Goal: Task Accomplishment & Management: Manage account settings

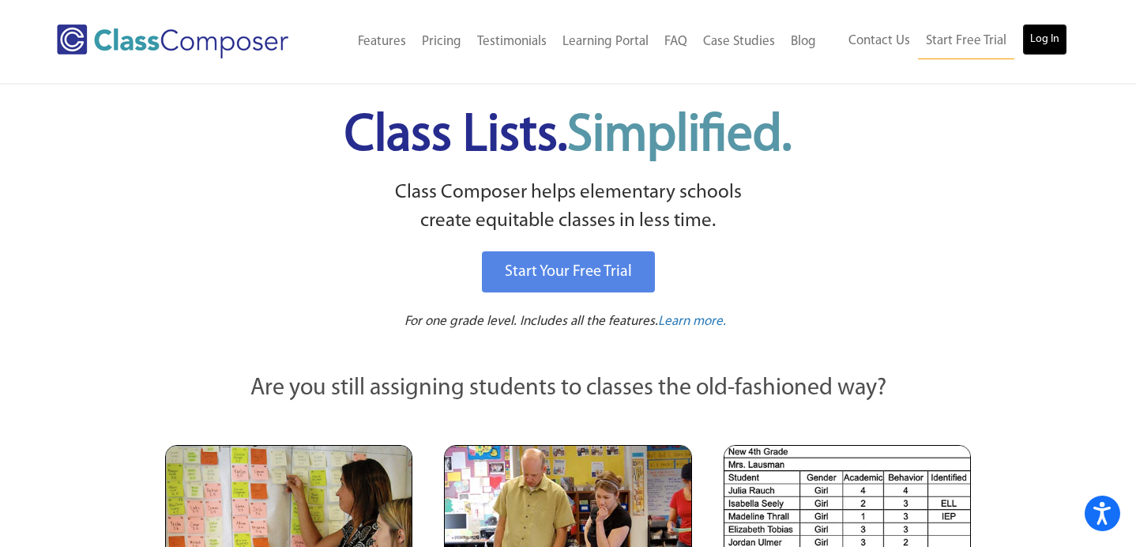
click at [1025, 45] on link "Log In" at bounding box center [1044, 40] width 45 height 32
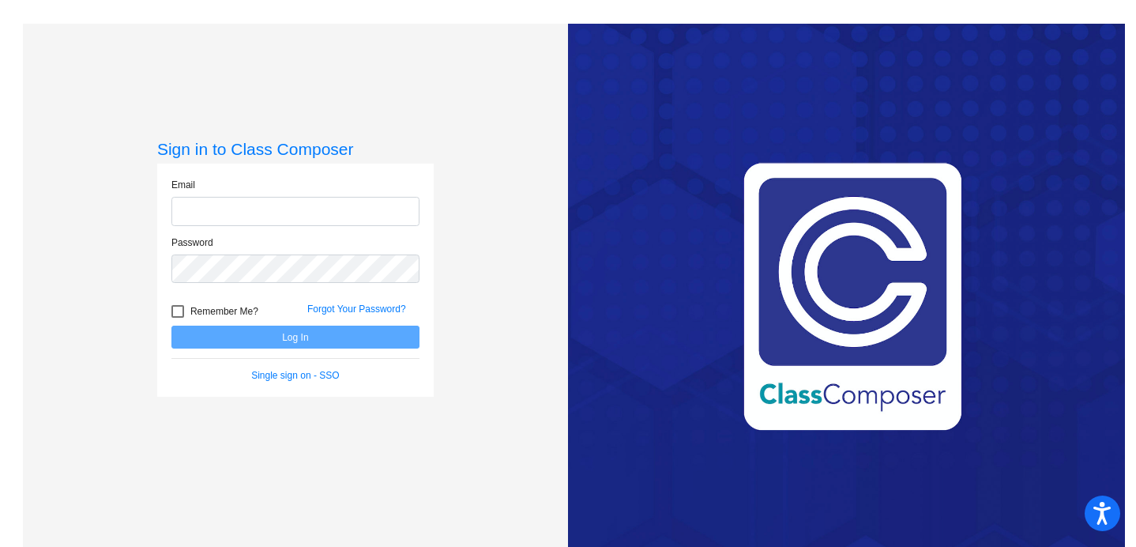
type input "anna.williams@svusd.org"
click at [175, 310] on div at bounding box center [177, 311] width 13 height 13
click at [177, 317] on input "Remember Me?" at bounding box center [177, 317] width 1 height 1
checkbox input "true"
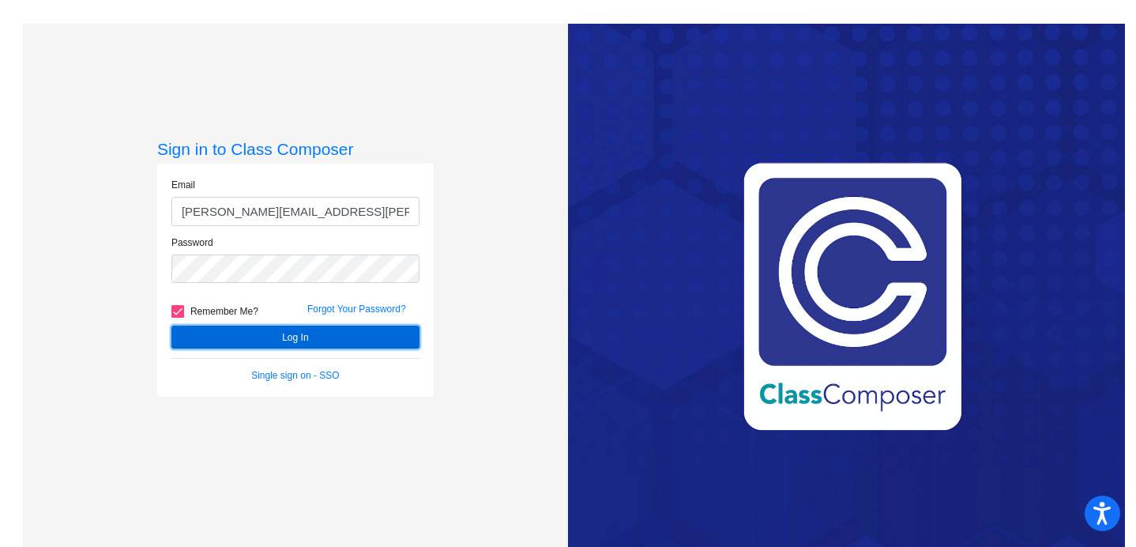
click at [215, 335] on button "Log In" at bounding box center [295, 336] width 248 height 23
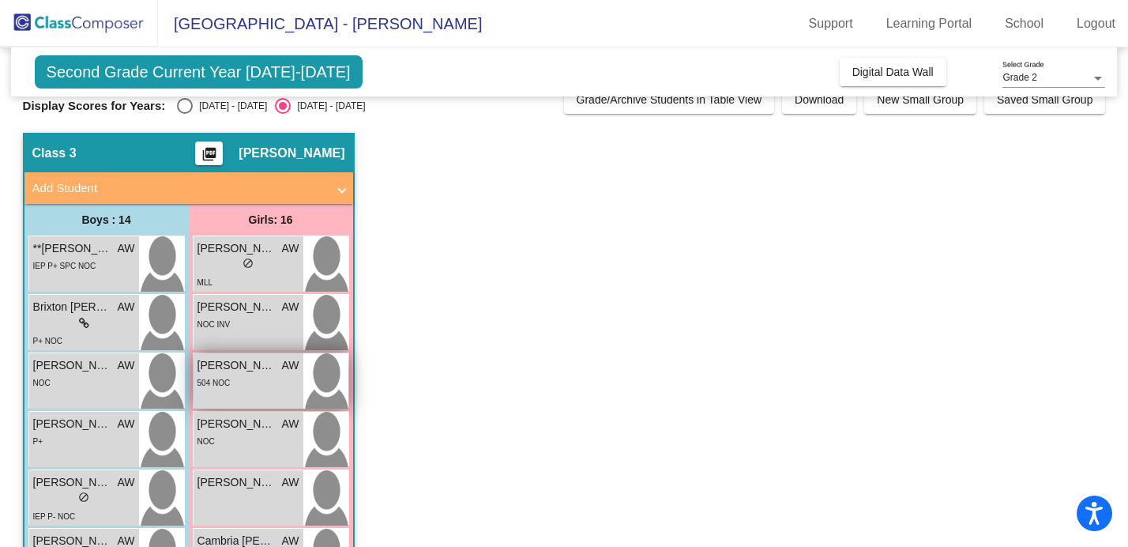
scroll to position [21, 0]
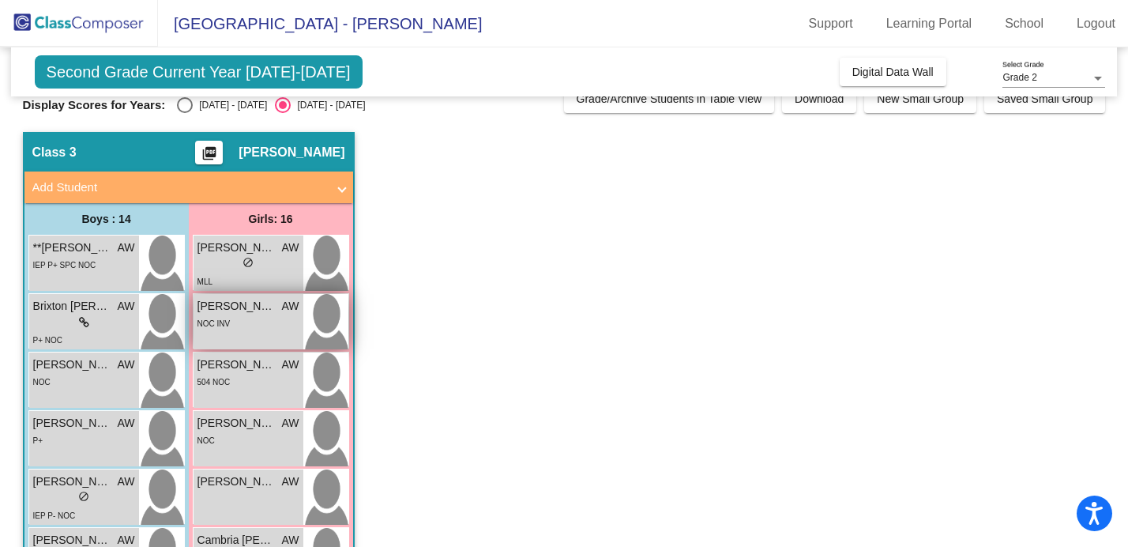
click at [244, 321] on div "NOC INV" at bounding box center [248, 322] width 102 height 17
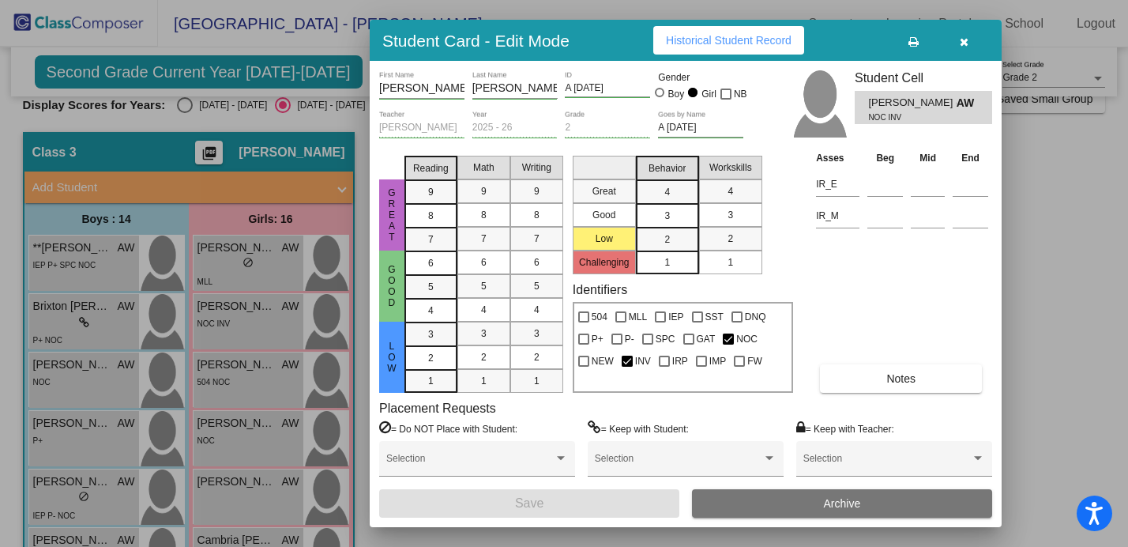
scroll to position [0, 0]
click at [851, 378] on button "Notes" at bounding box center [901, 378] width 162 height 28
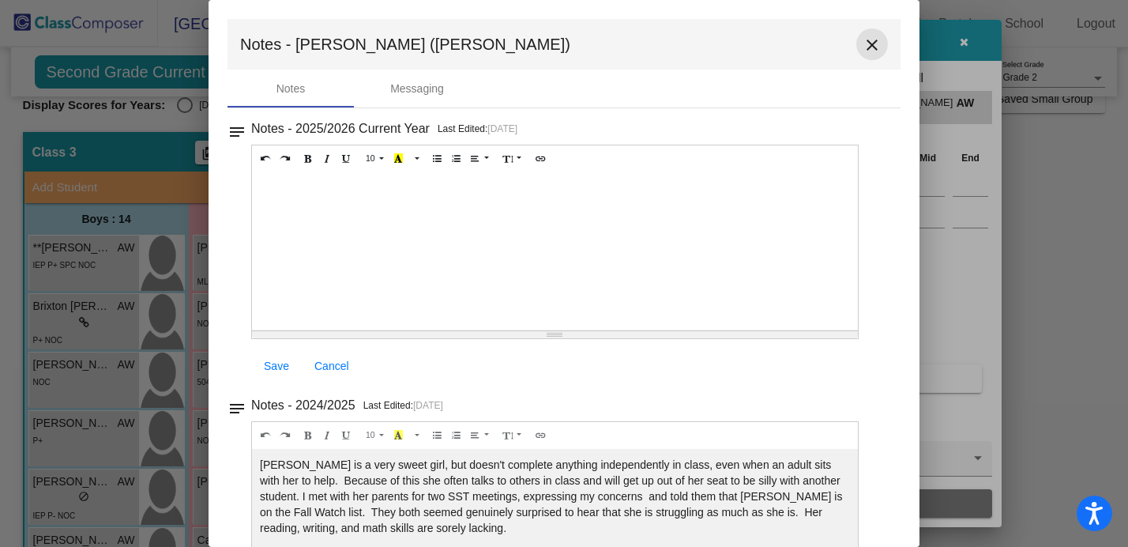
click at [863, 47] on mat-icon "close" at bounding box center [871, 45] width 19 height 19
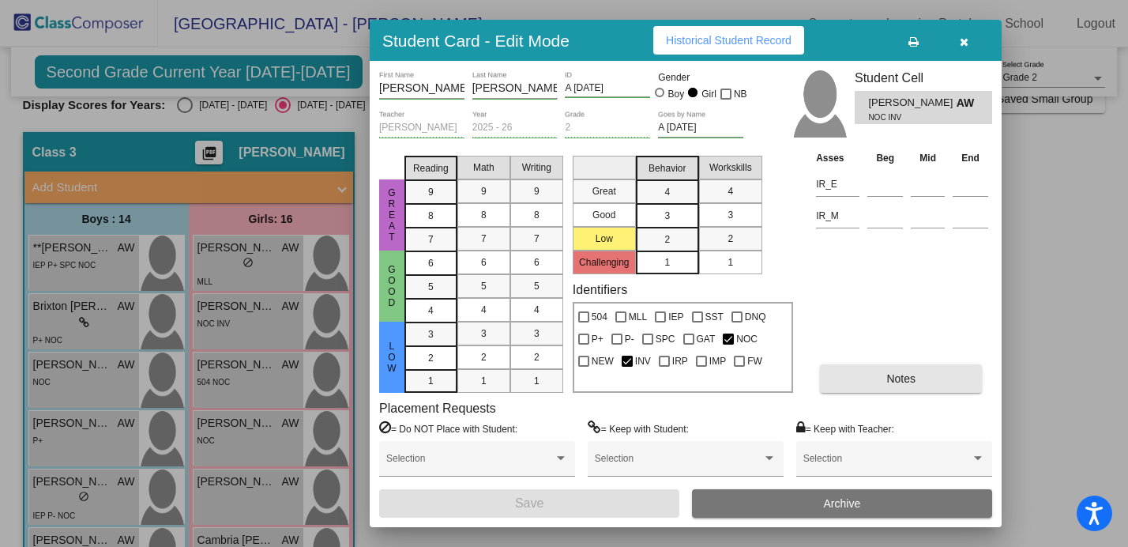
click at [839, 375] on button "Notes" at bounding box center [901, 378] width 162 height 28
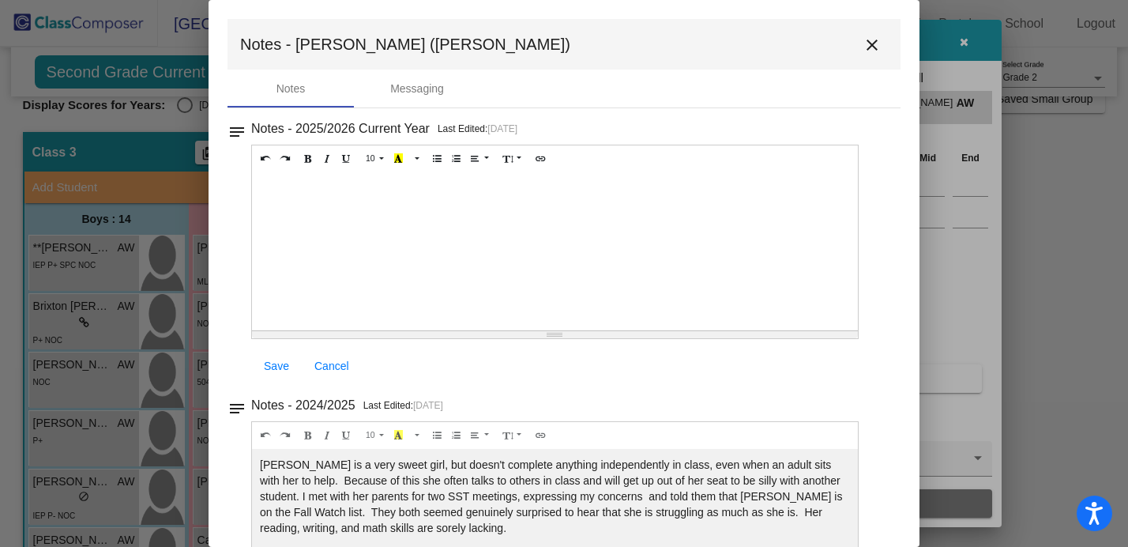
click at [862, 49] on mat-icon "close" at bounding box center [871, 45] width 19 height 19
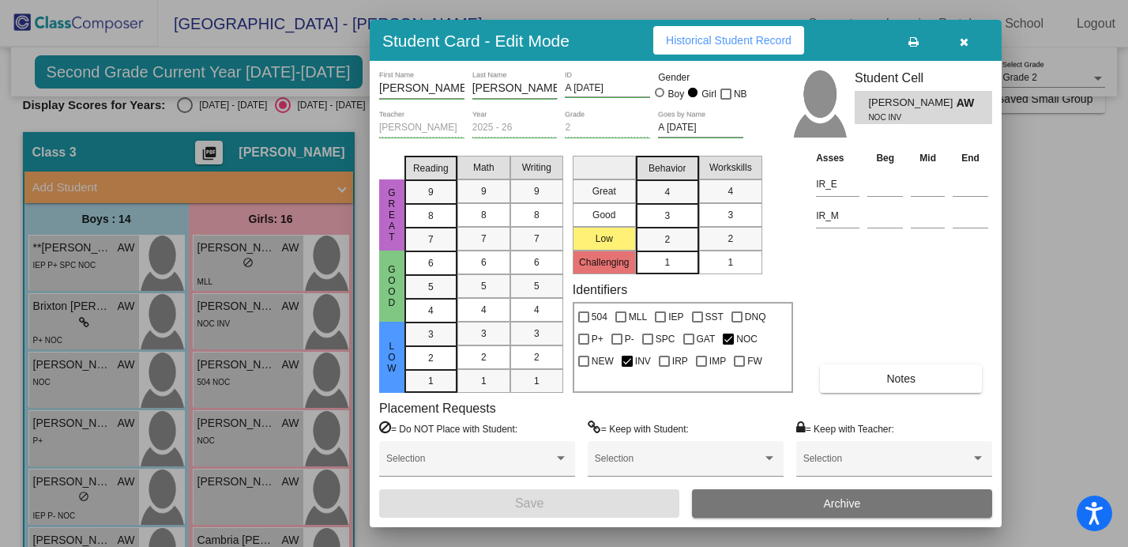
click at [967, 47] on button "button" at bounding box center [963, 40] width 51 height 28
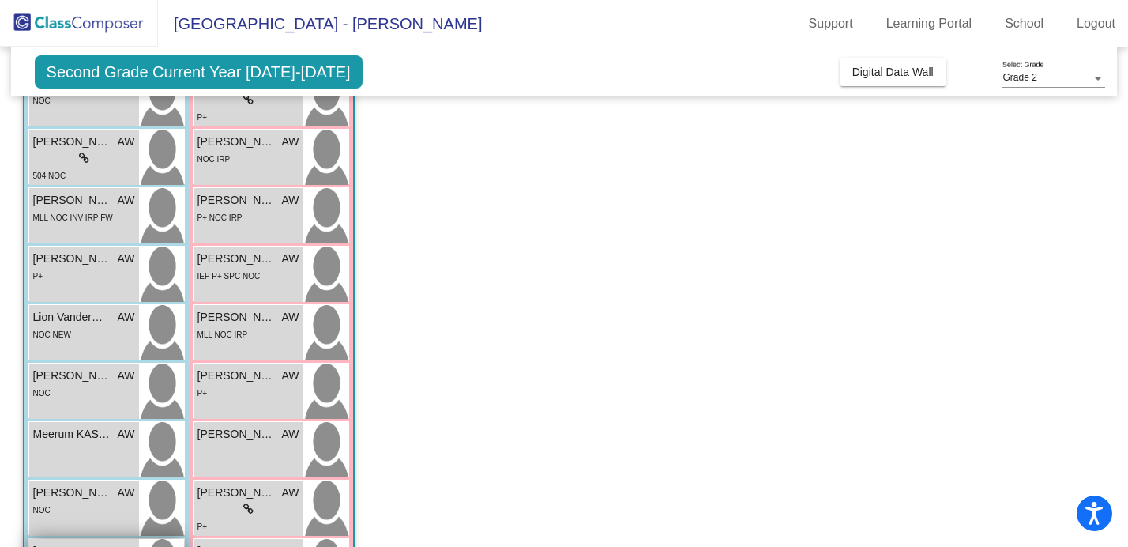
scroll to position [476, 0]
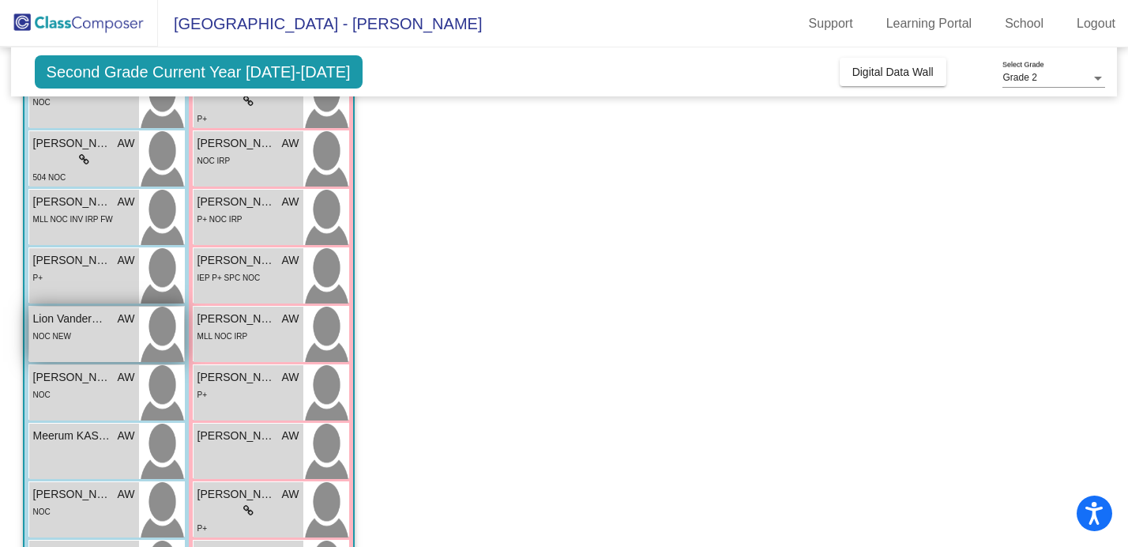
click at [83, 344] on div "Lion Vandermade AW lock do_not_disturb_alt NOC NEW" at bounding box center [84, 333] width 110 height 55
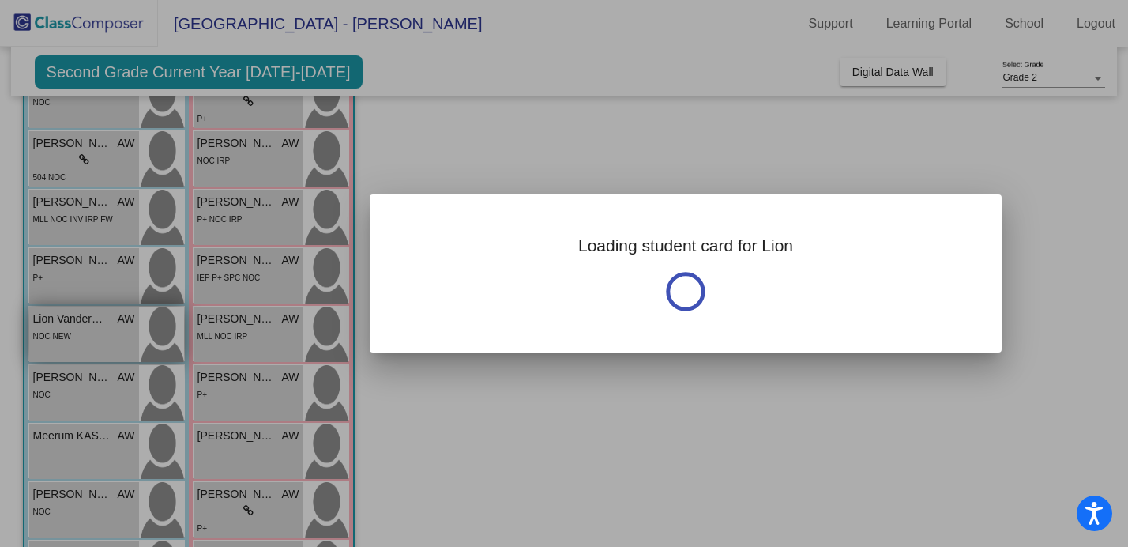
click at [83, 344] on div at bounding box center [564, 273] width 1128 height 547
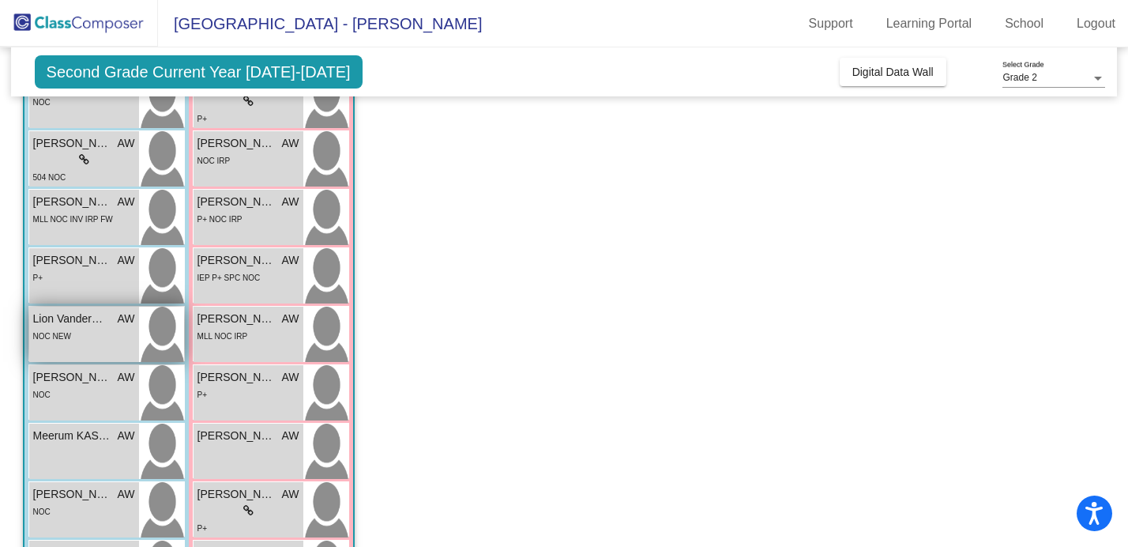
click at [119, 318] on span "AW" at bounding box center [126, 318] width 17 height 17
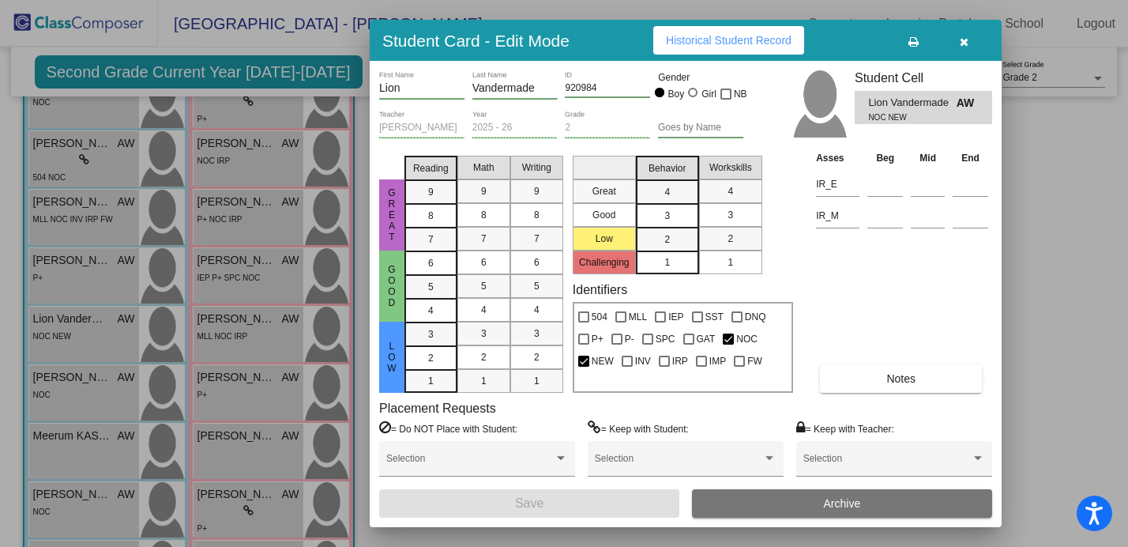
click at [869, 377] on button "Notes" at bounding box center [901, 378] width 162 height 28
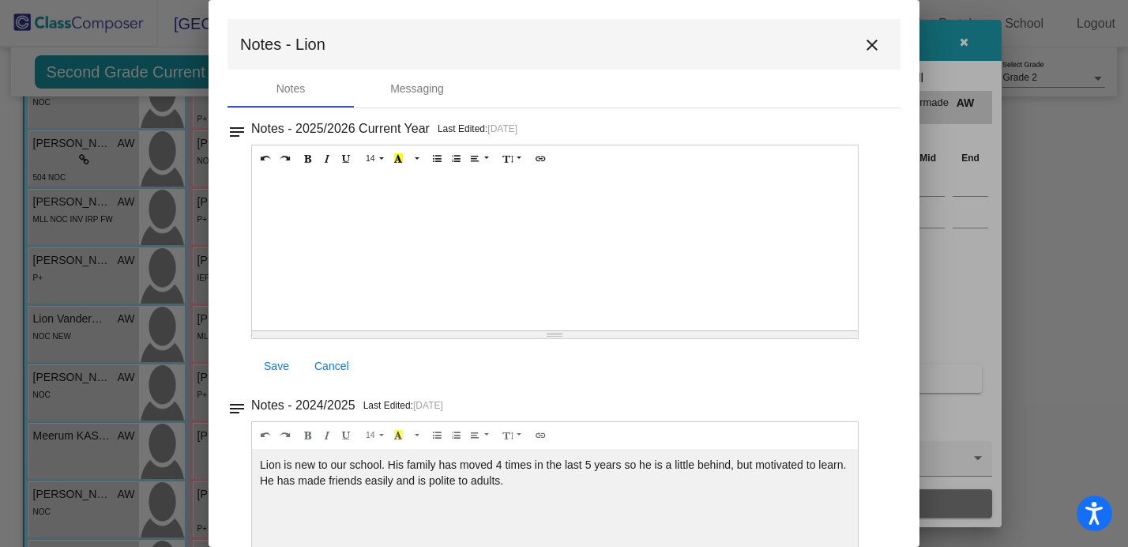
scroll to position [7, 0]
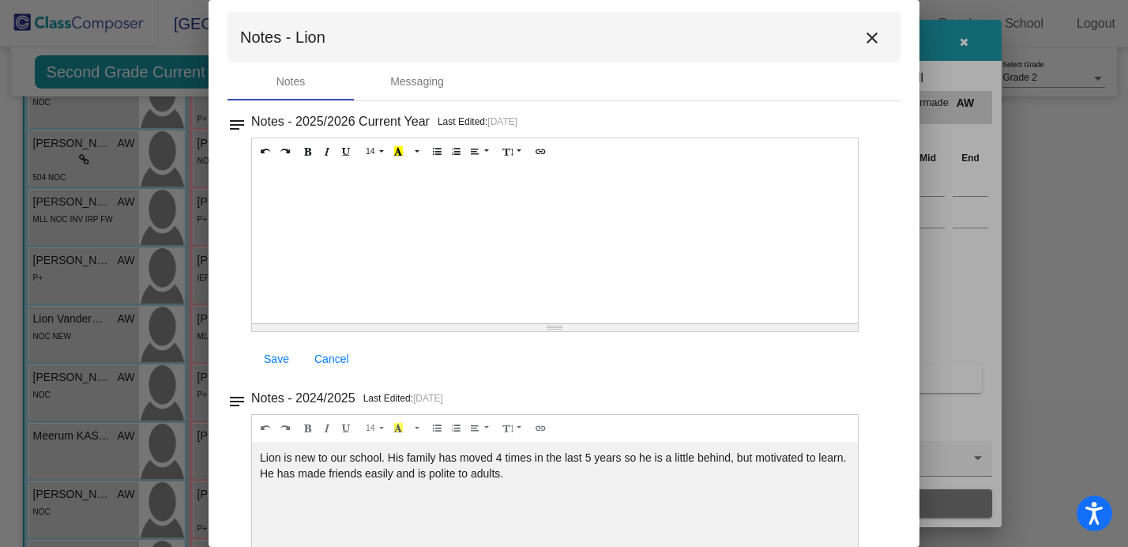
click at [866, 30] on mat-icon "close" at bounding box center [871, 37] width 19 height 19
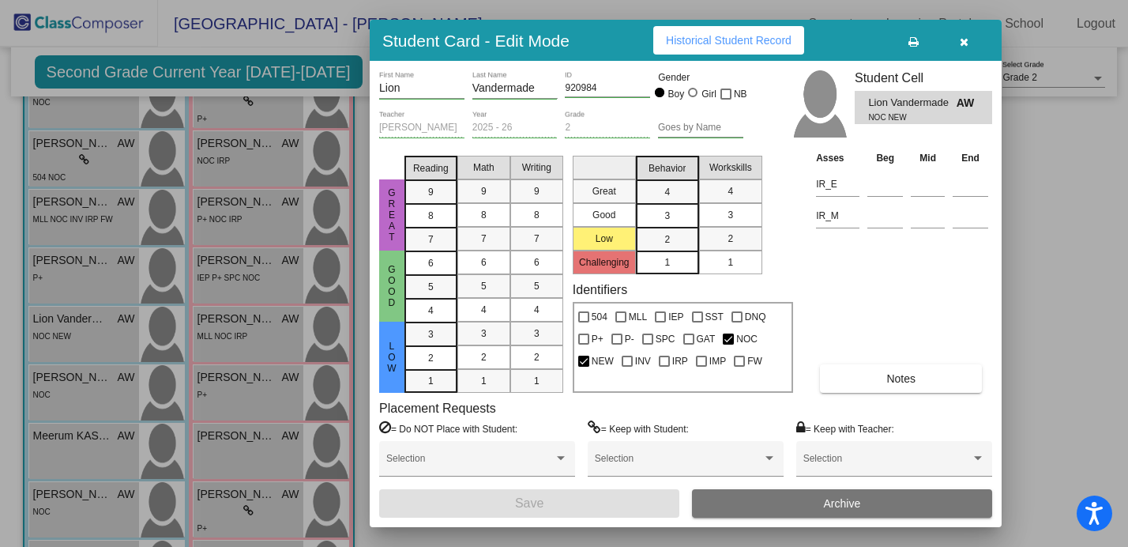
click at [968, 44] on button "button" at bounding box center [963, 40] width 51 height 28
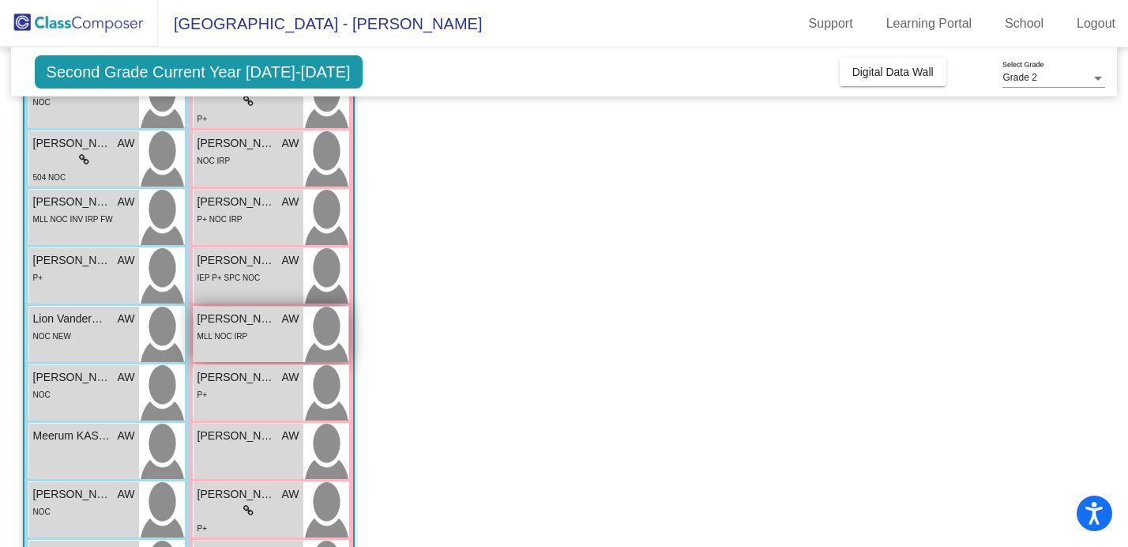
scroll to position [453, 0]
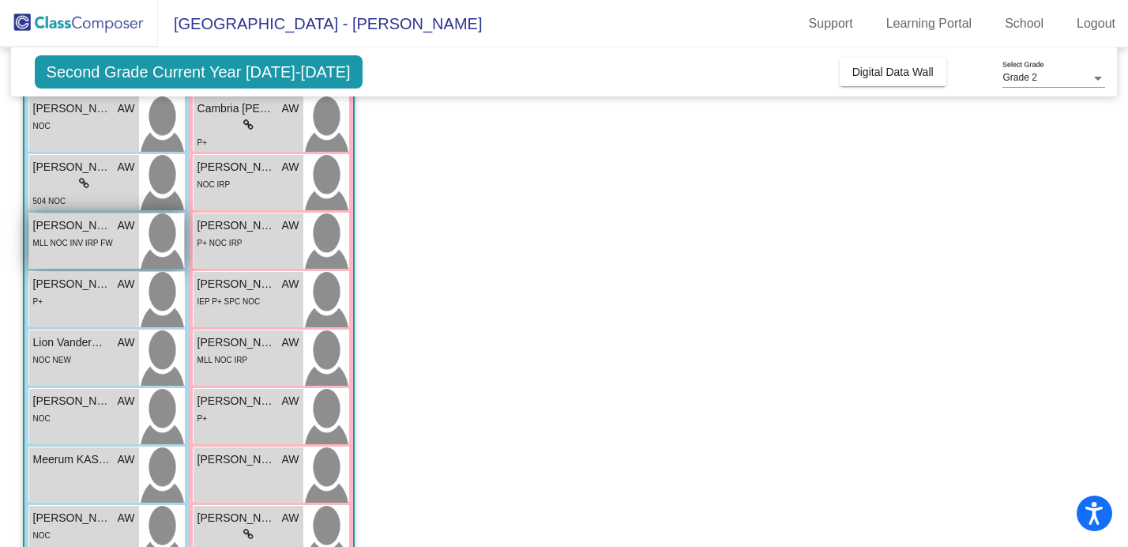
click at [89, 254] on div "Jeffrey Katsov De Jesus AW lock do_not_disturb_alt MLL NOC INV IRP FW" at bounding box center [84, 240] width 110 height 55
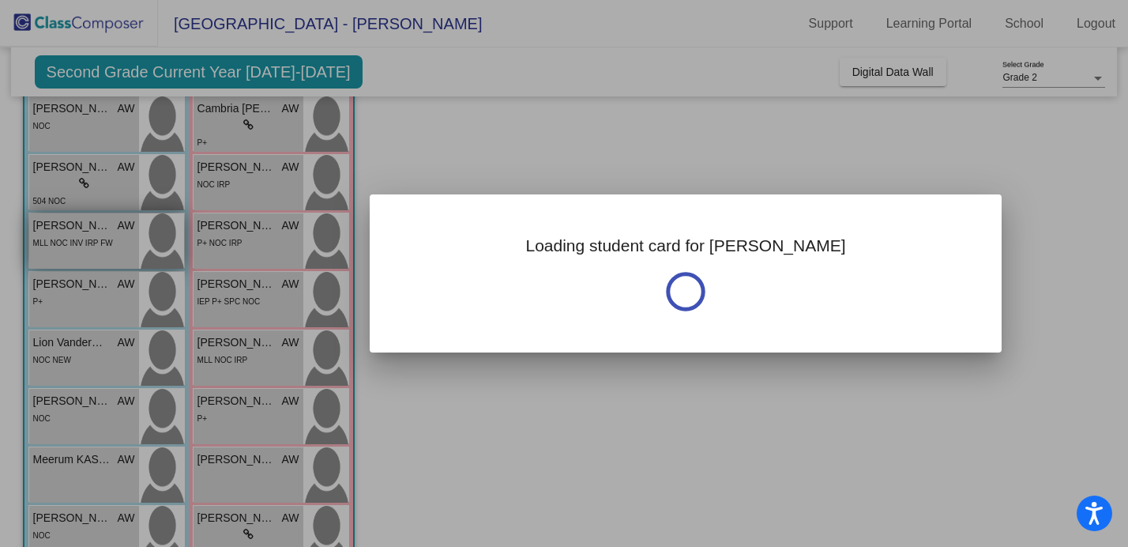
click at [89, 254] on div at bounding box center [564, 273] width 1128 height 547
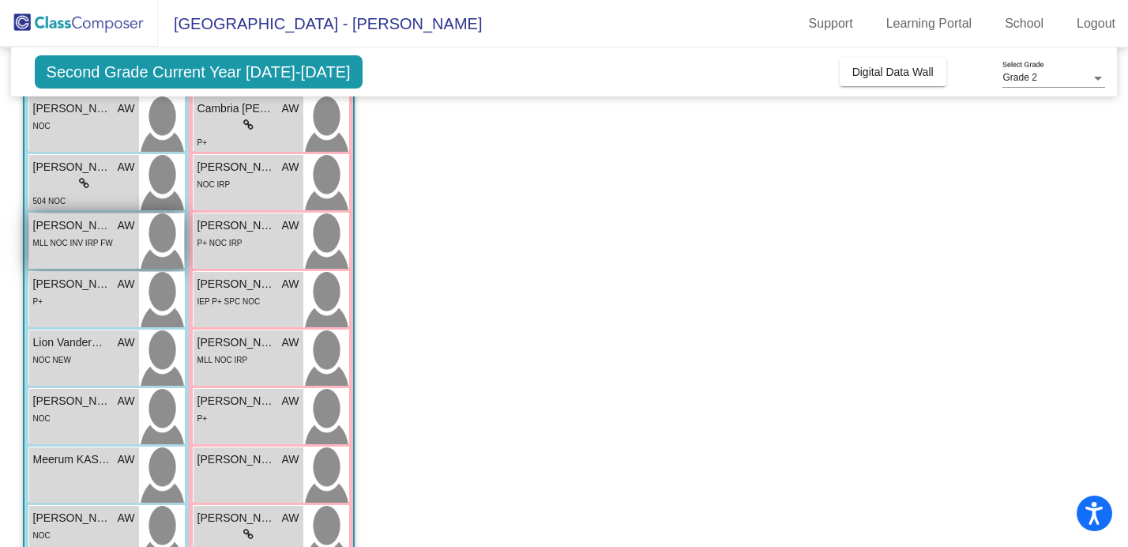
click at [66, 231] on span "Jeffrey Katsov De Jesus" at bounding box center [72, 225] width 79 height 17
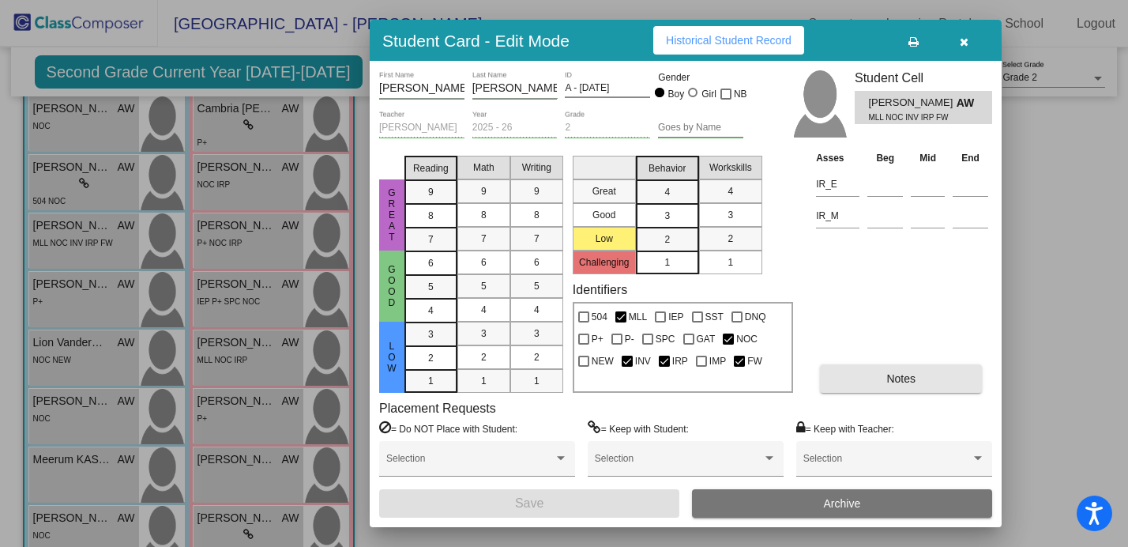
click at [896, 385] on button "Notes" at bounding box center [901, 378] width 162 height 28
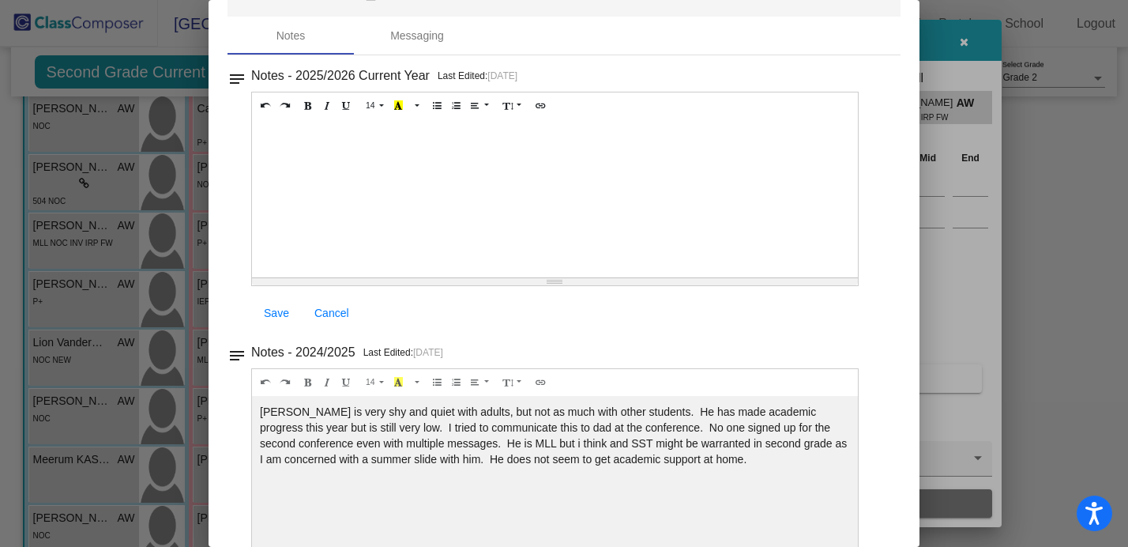
scroll to position [0, 0]
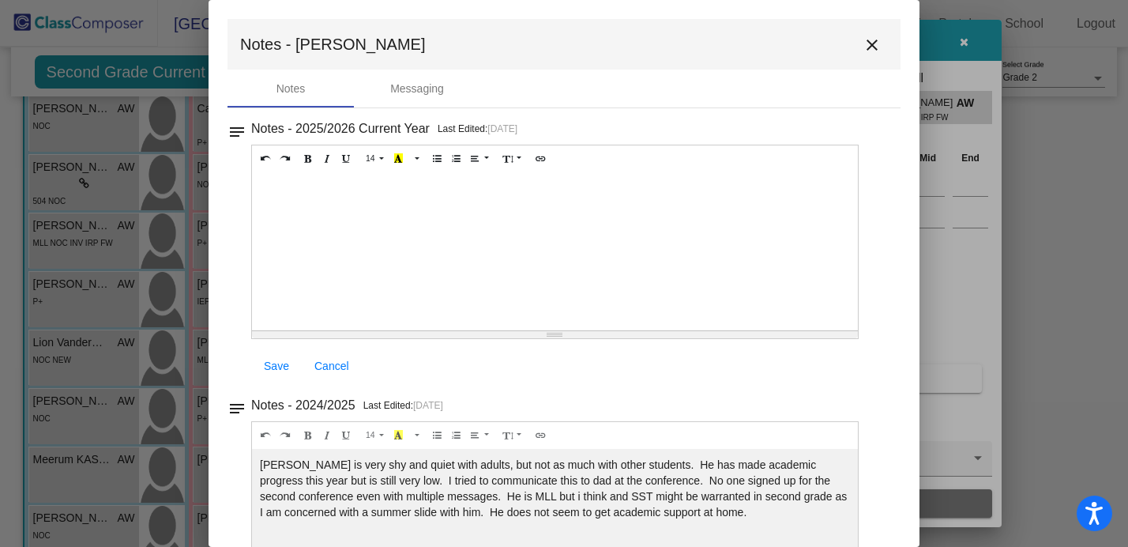
click at [864, 49] on mat-icon "close" at bounding box center [871, 45] width 19 height 19
